Goal: Use online tool/utility: Utilize a website feature to perform a specific function

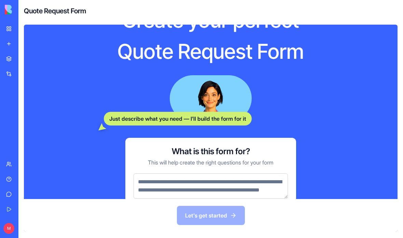
scroll to position [28, 0]
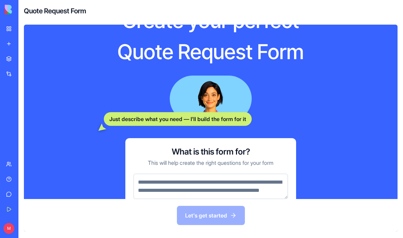
click at [201, 217] on div "Let's get started" at bounding box center [211, 215] width 374 height 33
click at [206, 221] on div "Let's get started" at bounding box center [211, 215] width 374 height 33
click at [159, 149] on div "What is this form for? This will help create the right questions for your form" at bounding box center [210, 172] width 171 height 69
click at [162, 173] on textarea at bounding box center [211, 185] width 154 height 25
click at [160, 158] on p "This will help create the right questions for your form" at bounding box center [211, 162] width 126 height 8
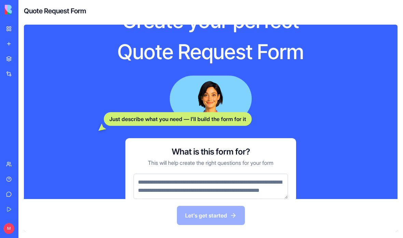
click at [193, 223] on div "Let's get started" at bounding box center [211, 215] width 374 height 33
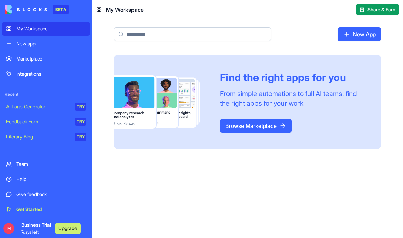
click at [31, 61] on div "Marketplace" at bounding box center [51, 58] width 70 height 7
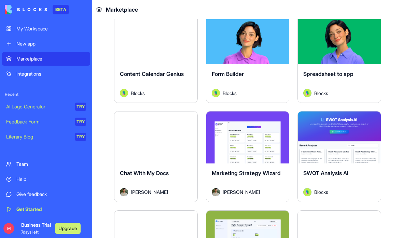
scroll to position [1153, 0]
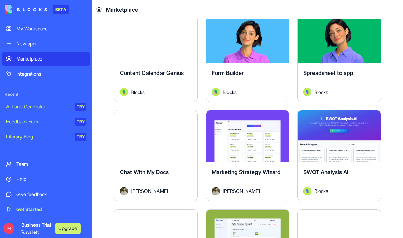
click at [354, 165] on div "SWOT Analysis AI Blocks" at bounding box center [339, 181] width 83 height 38
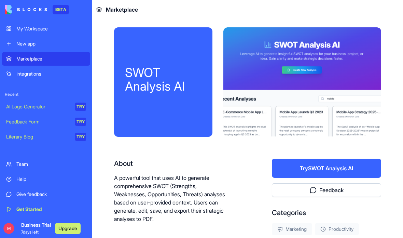
click at [349, 170] on button "Try SWOT Analysis AI" at bounding box center [326, 167] width 109 height 19
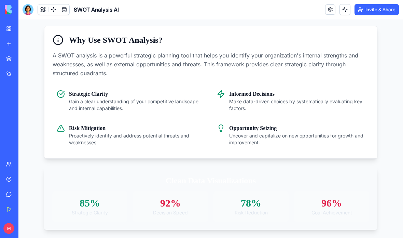
scroll to position [262, 0]
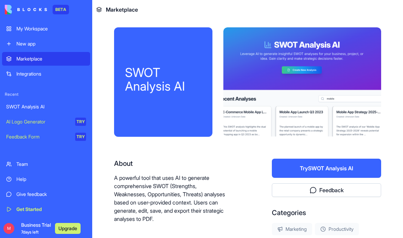
click at [18, 58] on div "Marketplace" at bounding box center [51, 58] width 70 height 7
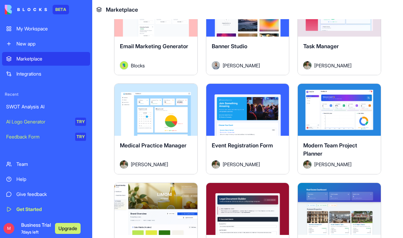
scroll to position [1477, 0]
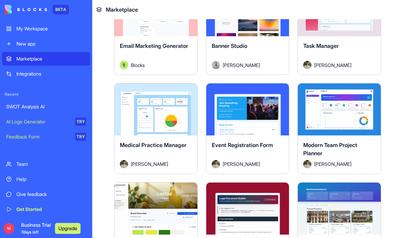
click at [346, 121] on div "Explore" at bounding box center [339, 109] width 83 height 52
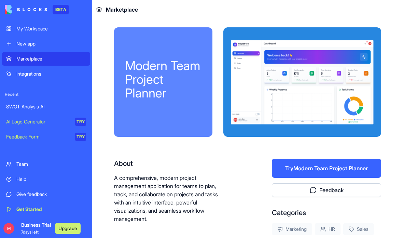
click at [338, 168] on button "Try Modern Team Project Planner" at bounding box center [326, 167] width 109 height 19
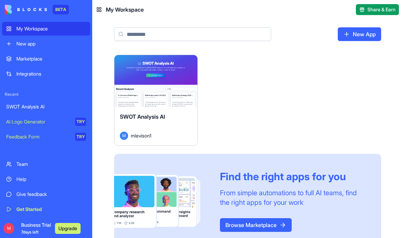
click at [148, 111] on div "SWOT Analysis AI M mlevison1" at bounding box center [155, 126] width 83 height 38
